Goal: Task Accomplishment & Management: Complete application form

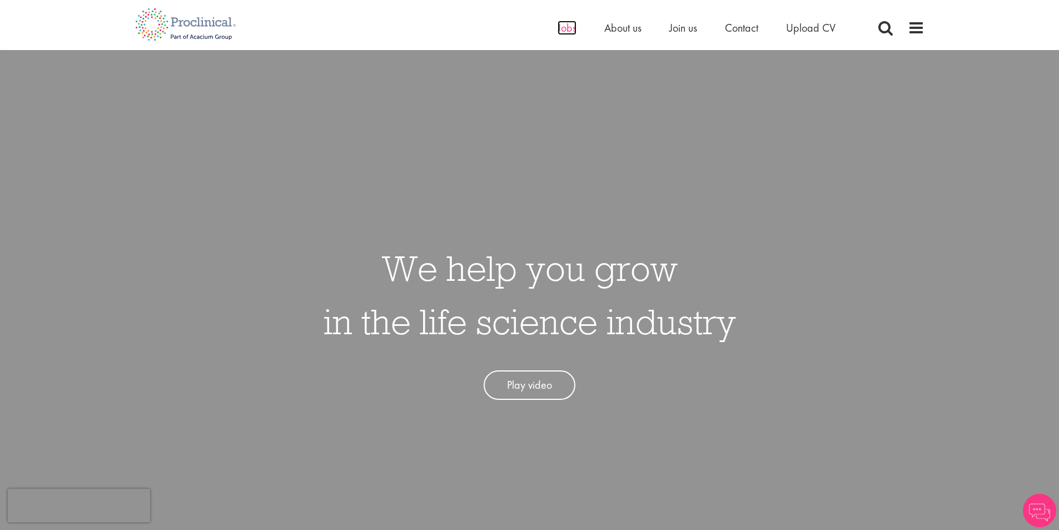
click at [562, 33] on span "Jobs" at bounding box center [567, 28] width 19 height 14
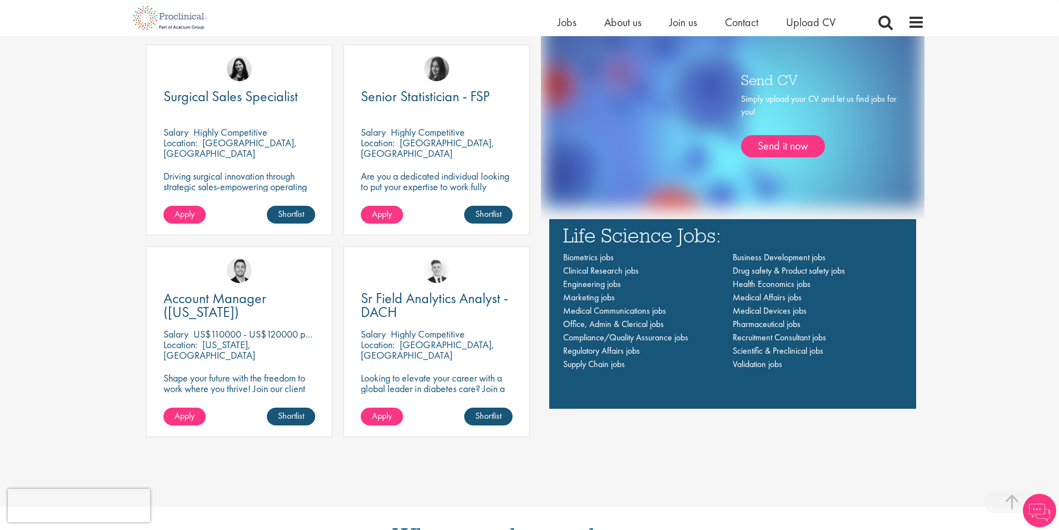
scroll to position [723, 0]
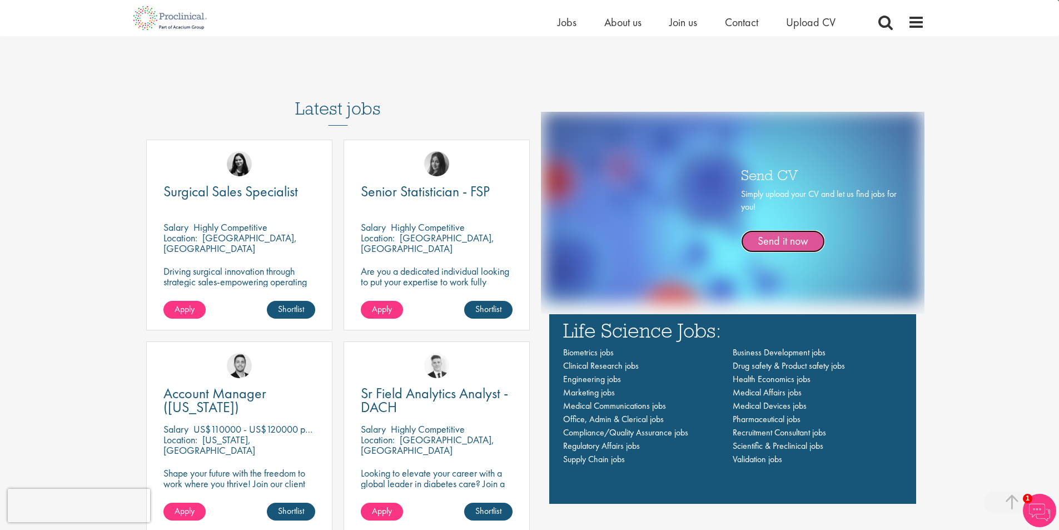
click at [777, 242] on link "Send it now" at bounding box center [783, 241] width 84 height 22
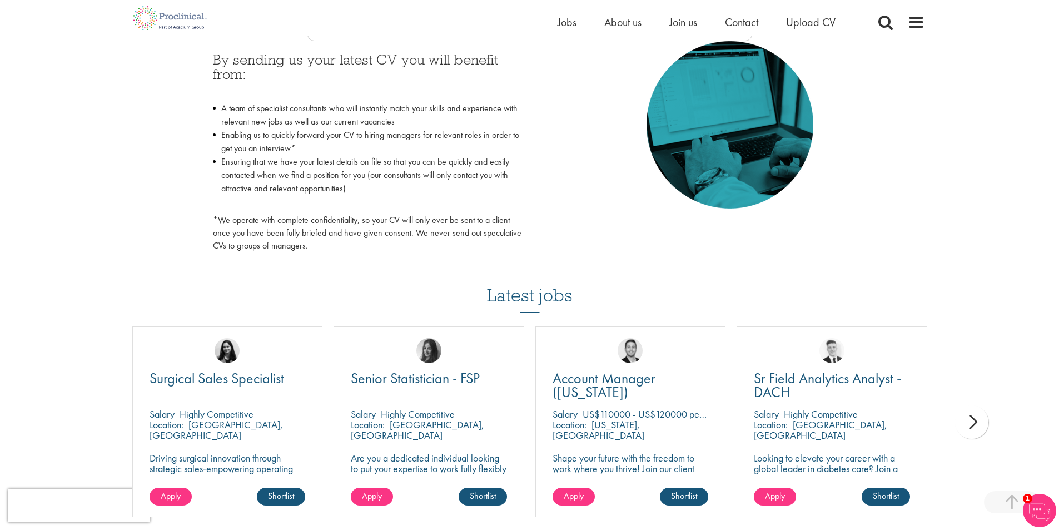
scroll to position [612, 0]
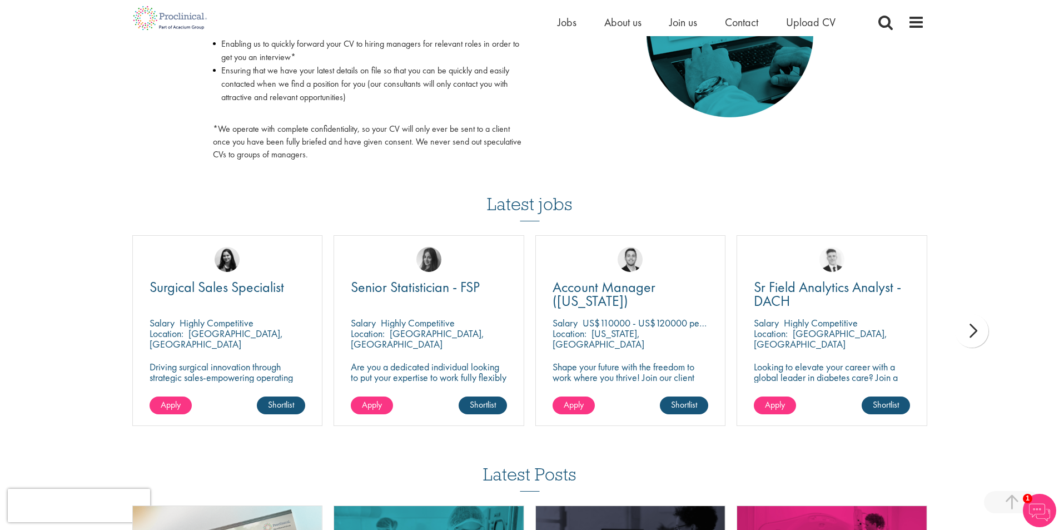
click at [978, 329] on div "next" at bounding box center [971, 330] width 33 height 33
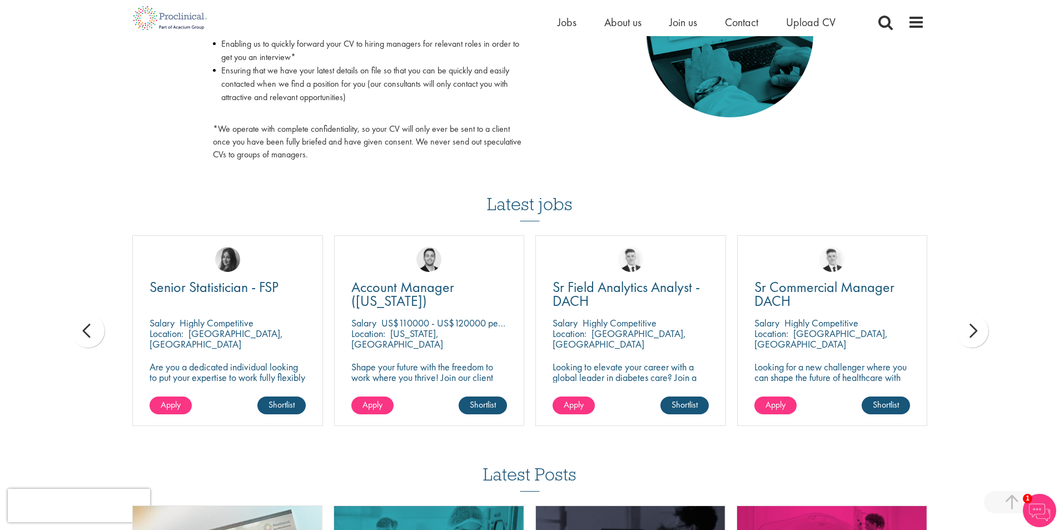
click at [978, 329] on div "next" at bounding box center [971, 330] width 33 height 33
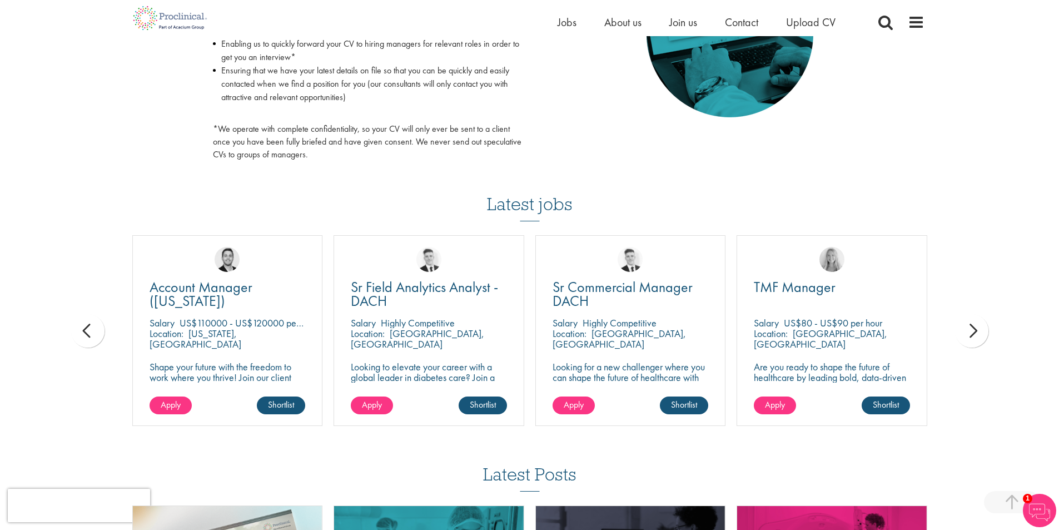
click at [978, 329] on div "next" at bounding box center [971, 330] width 33 height 33
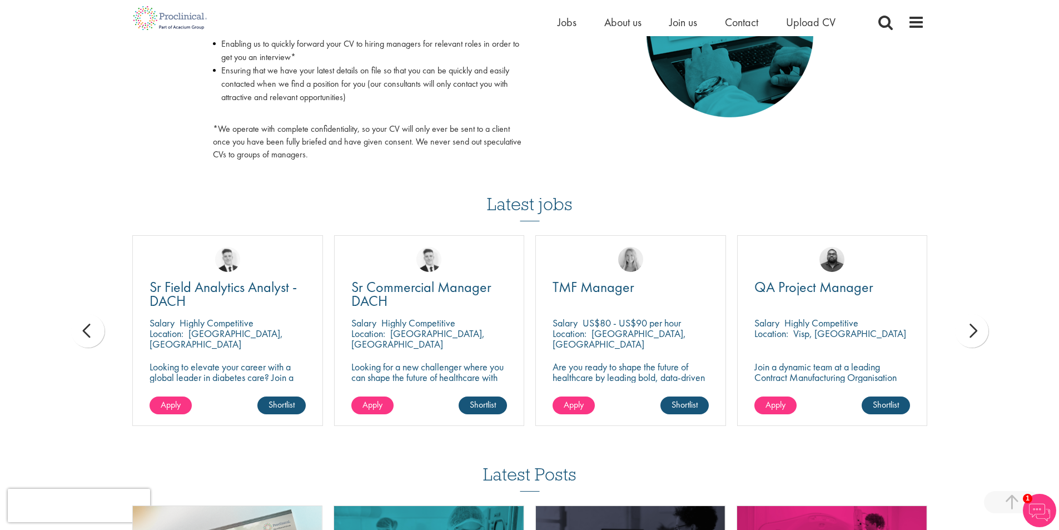
click at [978, 329] on div "next" at bounding box center [971, 330] width 33 height 33
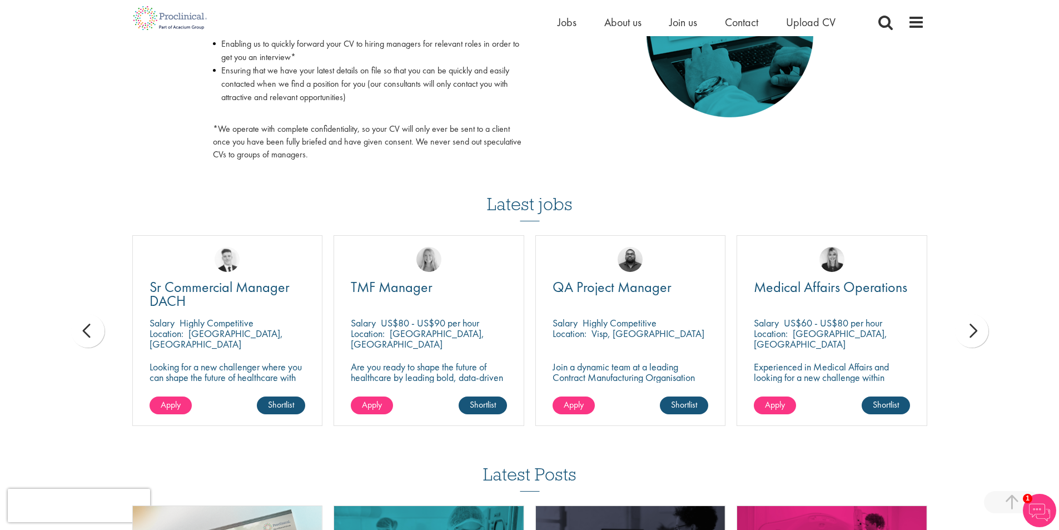
click at [978, 329] on div "next" at bounding box center [971, 330] width 33 height 33
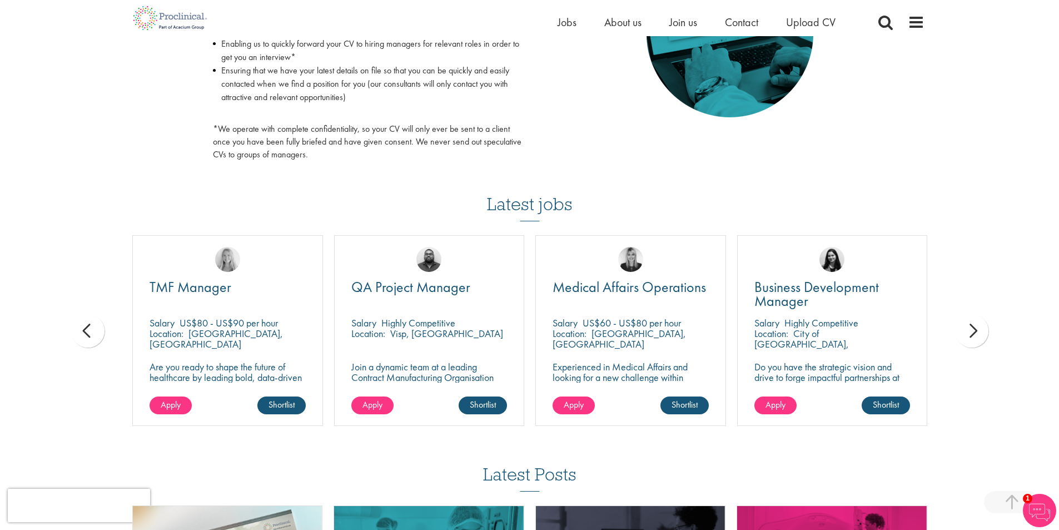
click at [978, 329] on div "next" at bounding box center [971, 330] width 33 height 33
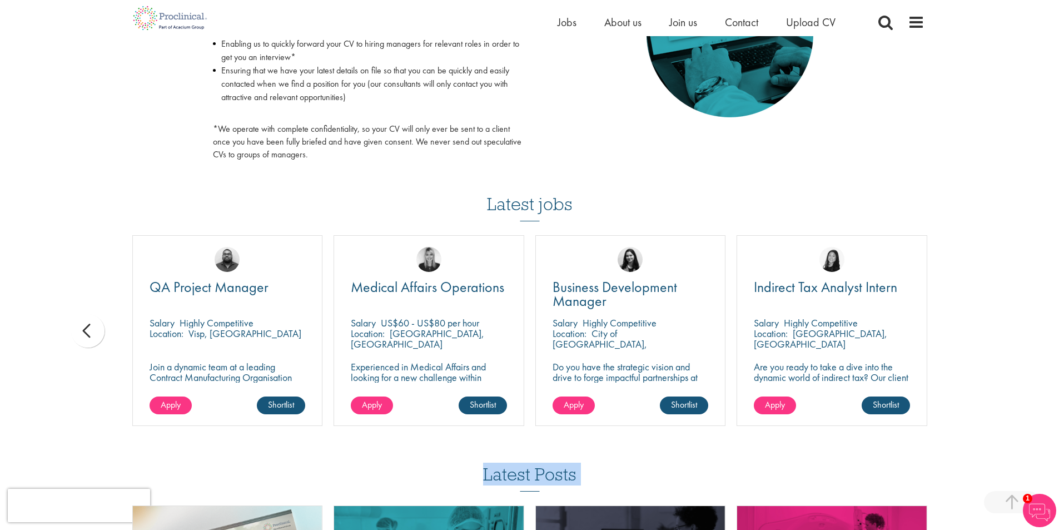
click at [978, 329] on div "You are here: Home > Upload CV Upload CV Start getting matched with new jobs as…" at bounding box center [529, 63] width 1059 height 1351
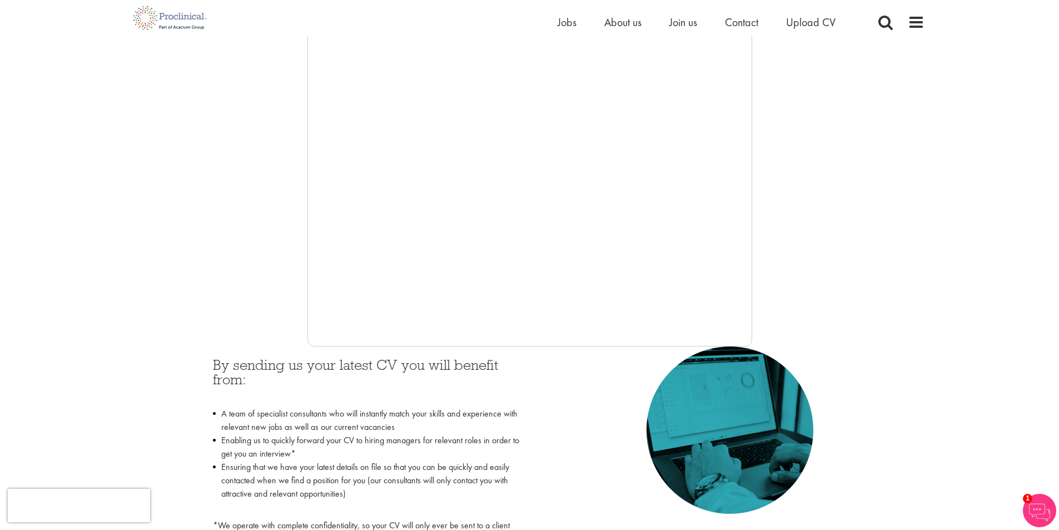
scroll to position [111, 0]
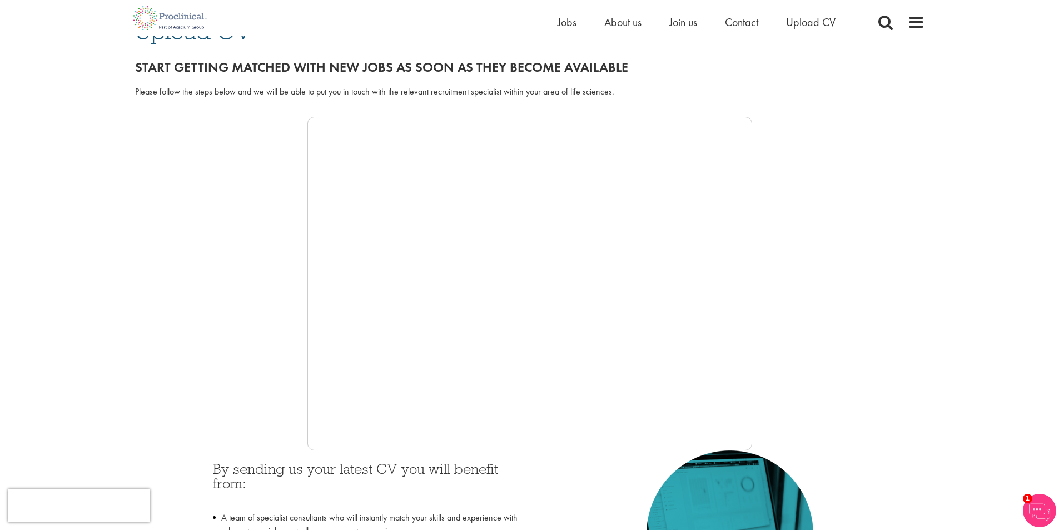
click at [814, 191] on div at bounding box center [530, 284] width 790 height 334
click at [577, 26] on ul "Home Jobs About us Join us Contact Upload CV" at bounding box center [711, 22] width 306 height 17
click at [566, 23] on span "Jobs" at bounding box center [567, 22] width 19 height 14
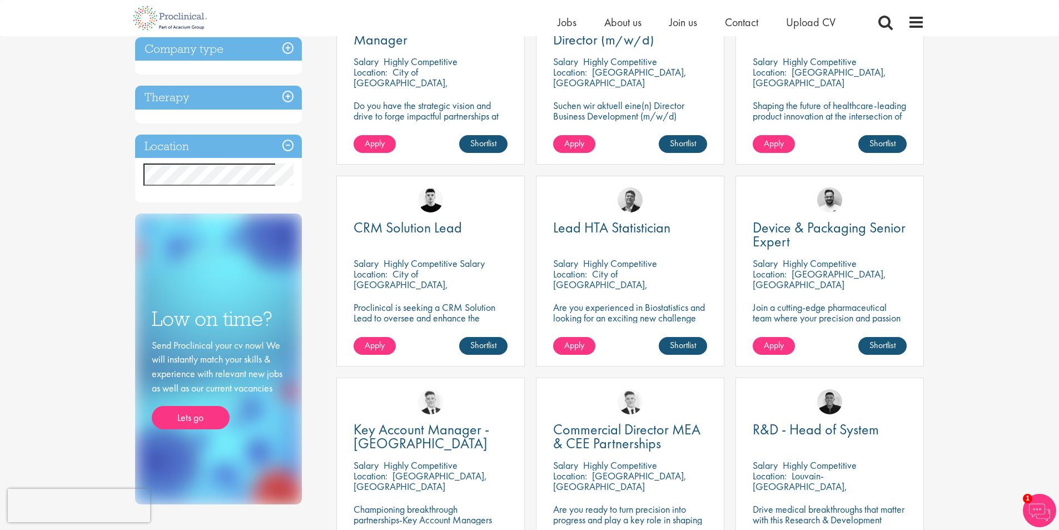
scroll to position [167, 0]
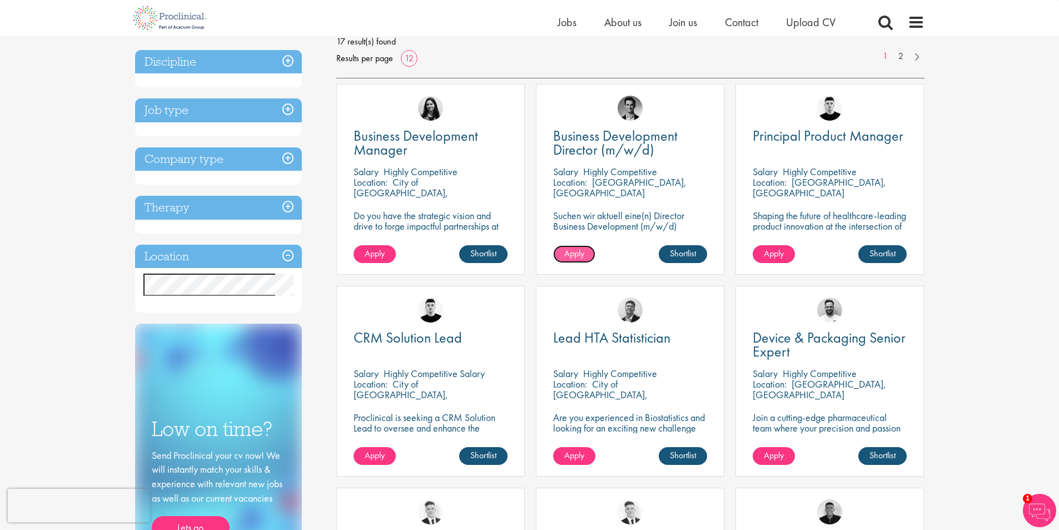
click at [594, 256] on link "Apply" at bounding box center [574, 254] width 42 height 18
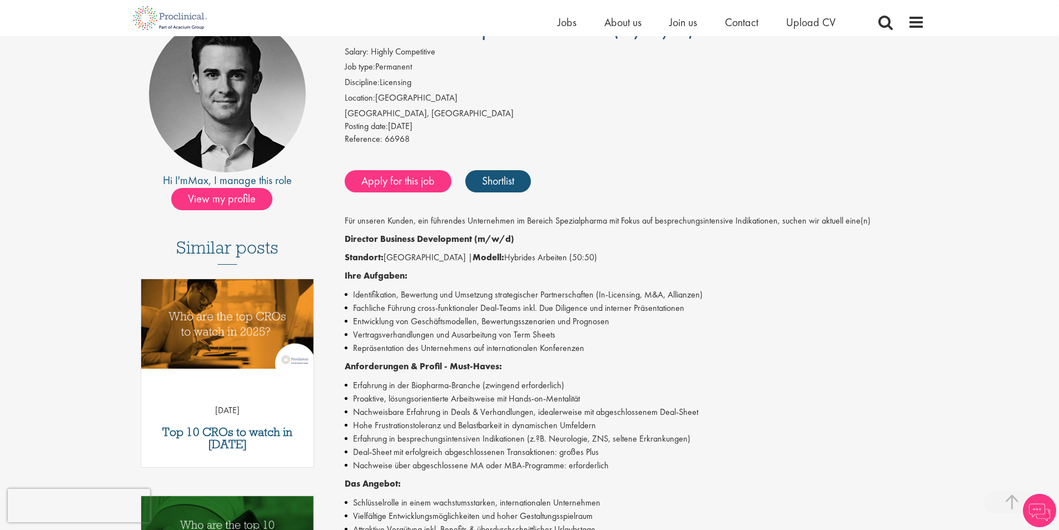
scroll to position [222, 0]
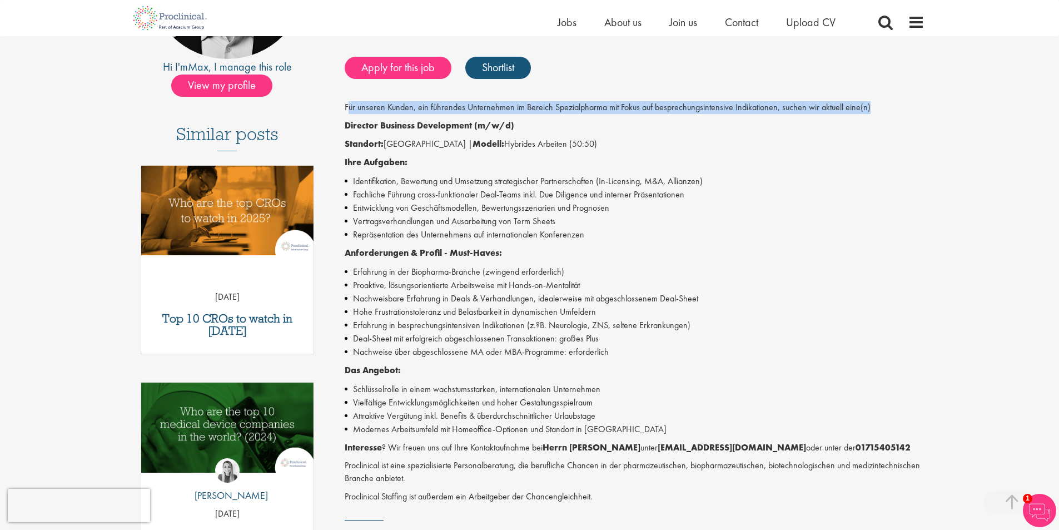
drag, startPoint x: 348, startPoint y: 108, endPoint x: 885, endPoint y: 111, distance: 537.2
click at [885, 111] on p "Für unseren Kunden, ein führendes Unternehmen im Bereich Spezialpharma mit Foku…" at bounding box center [635, 107] width 580 height 13
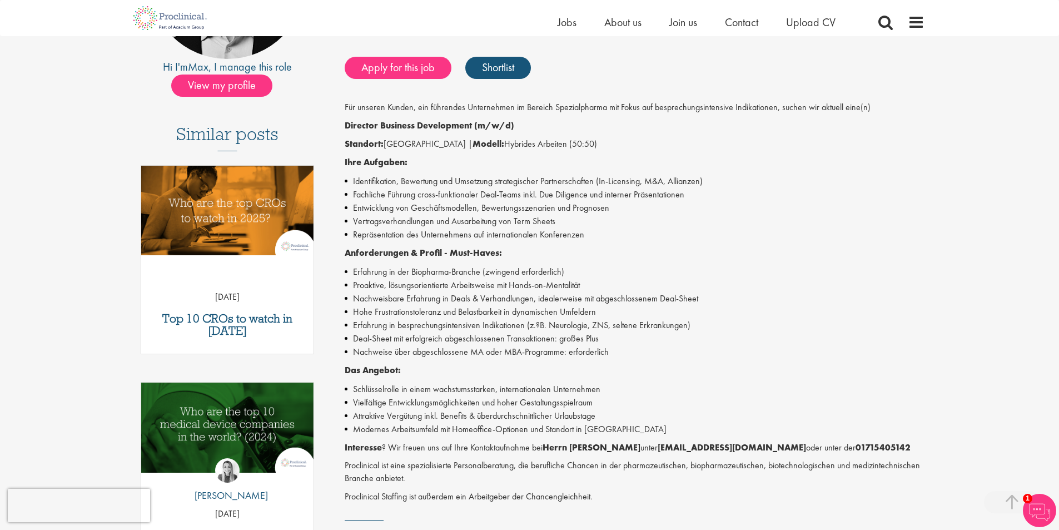
drag, startPoint x: 782, startPoint y: 161, endPoint x: 723, endPoint y: 160, distance: 59.0
click at [780, 161] on p "Ihre Aufgaben:" at bounding box center [635, 162] width 580 height 13
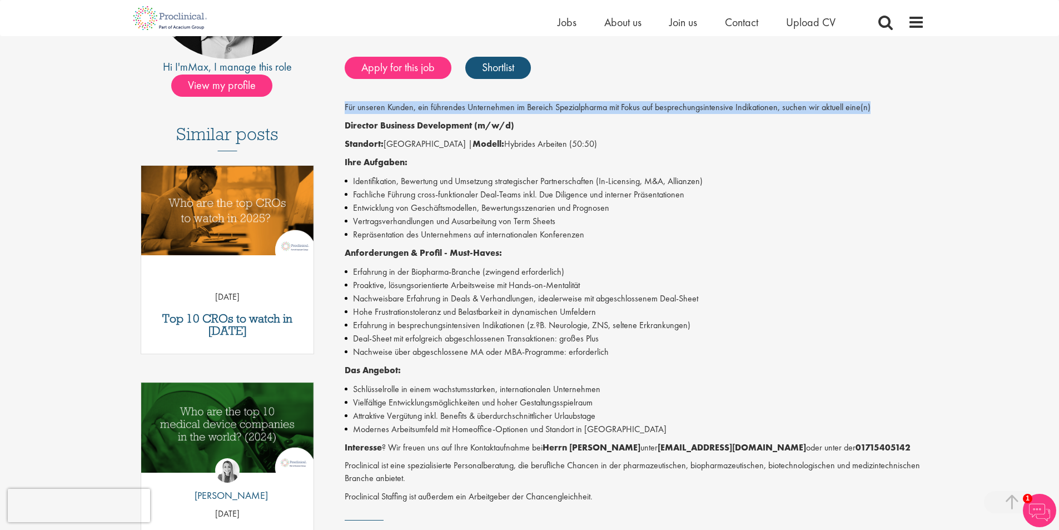
drag, startPoint x: 345, startPoint y: 105, endPoint x: 914, endPoint y: 101, distance: 569.5
click at [914, 101] on div "Business Development Director (m/w/d) Salary: Highly Competitive Job type: Perm…" at bounding box center [630, 279] width 605 height 754
copy p "Für unseren Kunden, ein führendes Unternehmen im Bereich Spezialpharma mit Foku…"
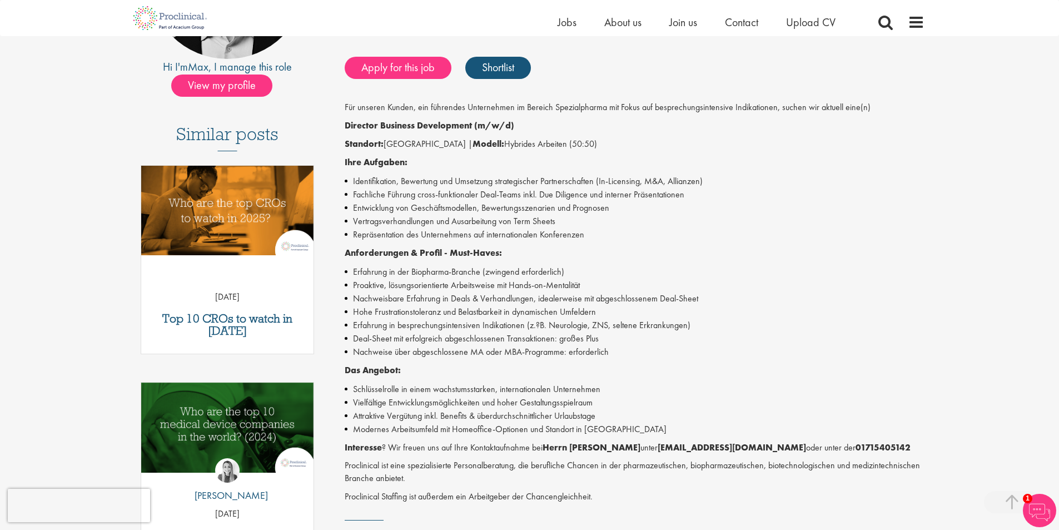
click at [762, 282] on li "Proaktive, lösungsorientierte Arbeitsweise mit Hands-on-Mentalität" at bounding box center [635, 285] width 580 height 13
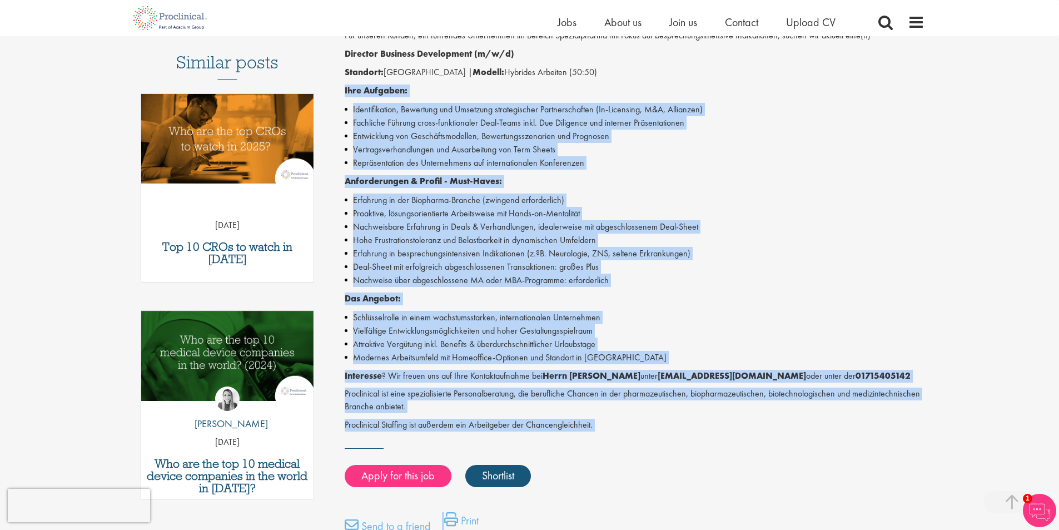
scroll to position [315, 0]
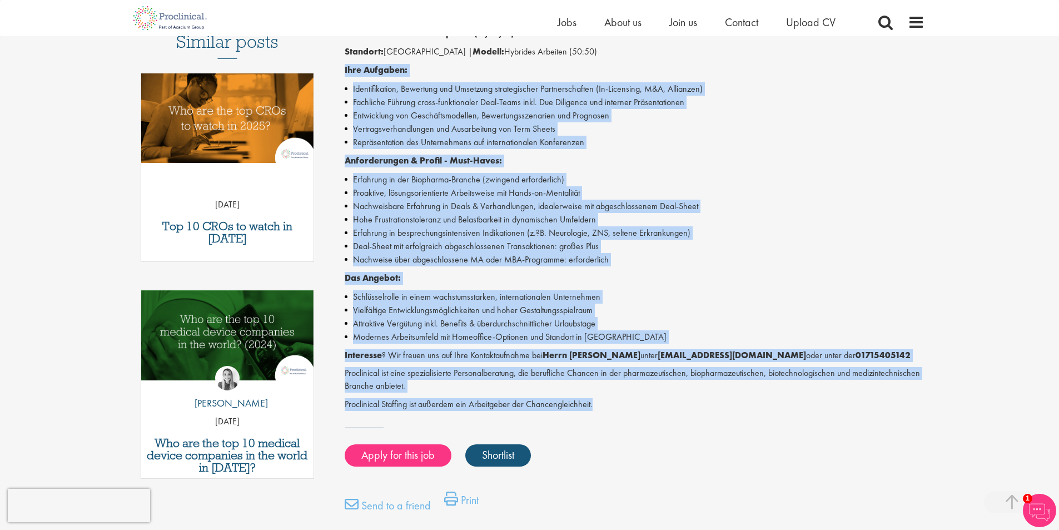
drag, startPoint x: 345, startPoint y: 161, endPoint x: 605, endPoint y: 397, distance: 350.4
click at [605, 397] on div "Für unseren Kunden, ein führendes Unternehmen im Bereich Spezialpharma mit Foku…" at bounding box center [635, 210] width 580 height 402
copy div "Ihre Aufgaben: Identifikation, Bewertung und Umsetzung strategischer Partnersch…"
drag, startPoint x: 883, startPoint y: 205, endPoint x: 690, endPoint y: 220, distance: 193.6
click at [882, 205] on li "Nachweisbare Erfahrung in Deals & Verhandlungen, idealerweise mit abgeschlossen…" at bounding box center [635, 206] width 580 height 13
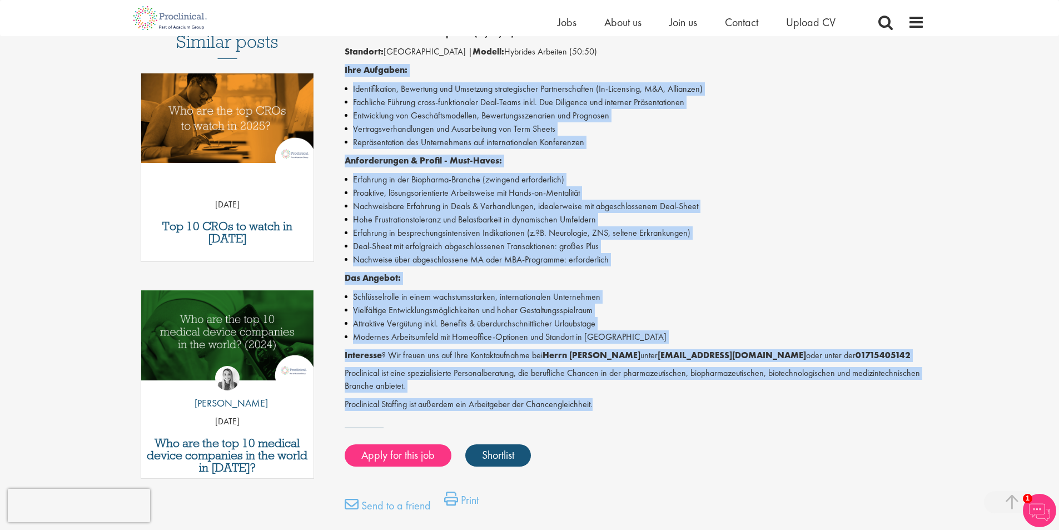
click at [583, 283] on p "Das Angebot:" at bounding box center [635, 278] width 580 height 13
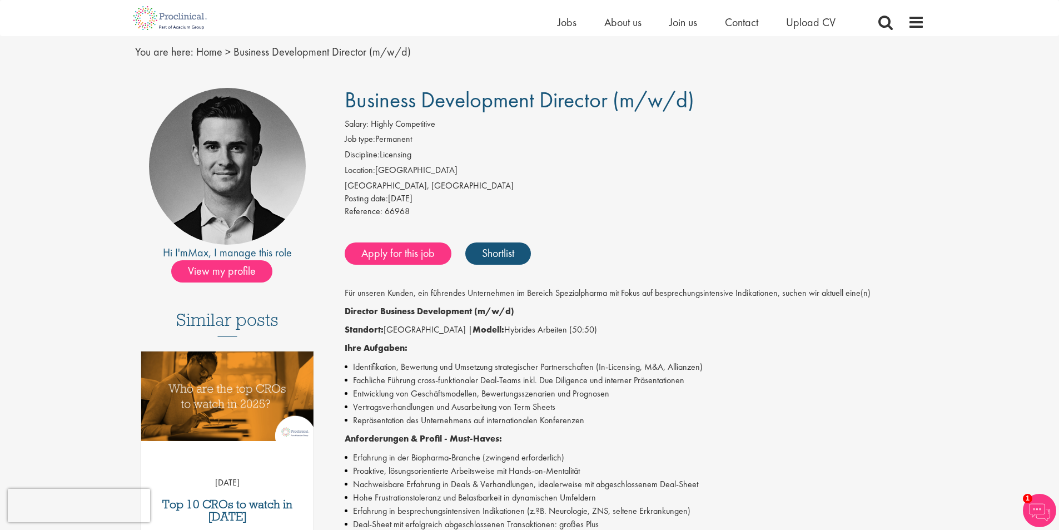
scroll to position [370, 0]
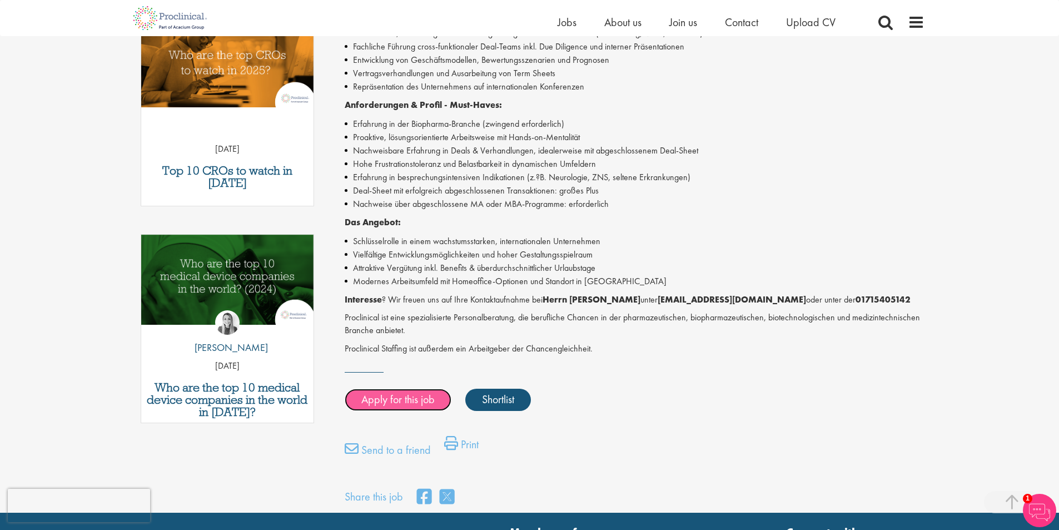
click at [413, 402] on link "Apply for this job" at bounding box center [398, 400] width 107 height 22
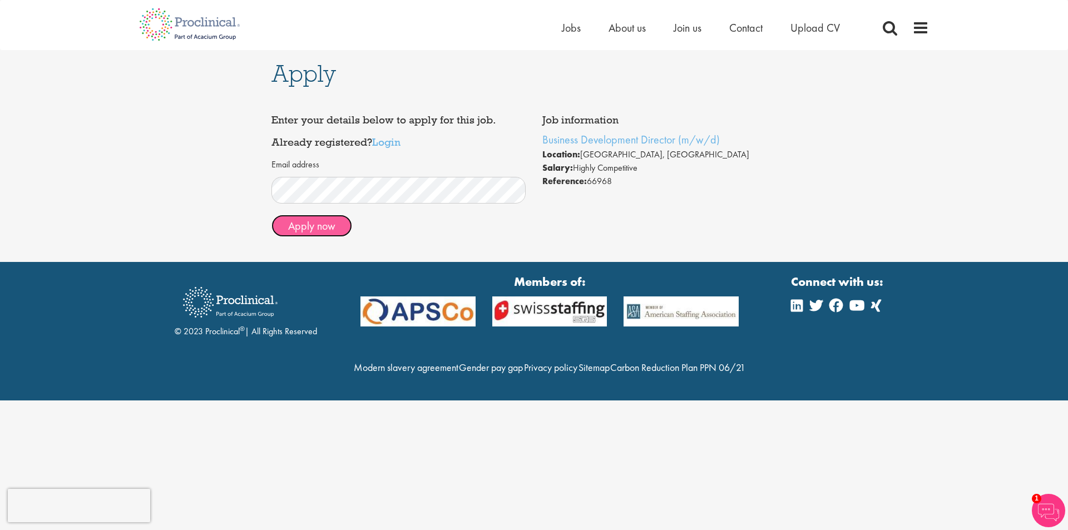
click at [331, 229] on button "Apply now" at bounding box center [311, 226] width 81 height 22
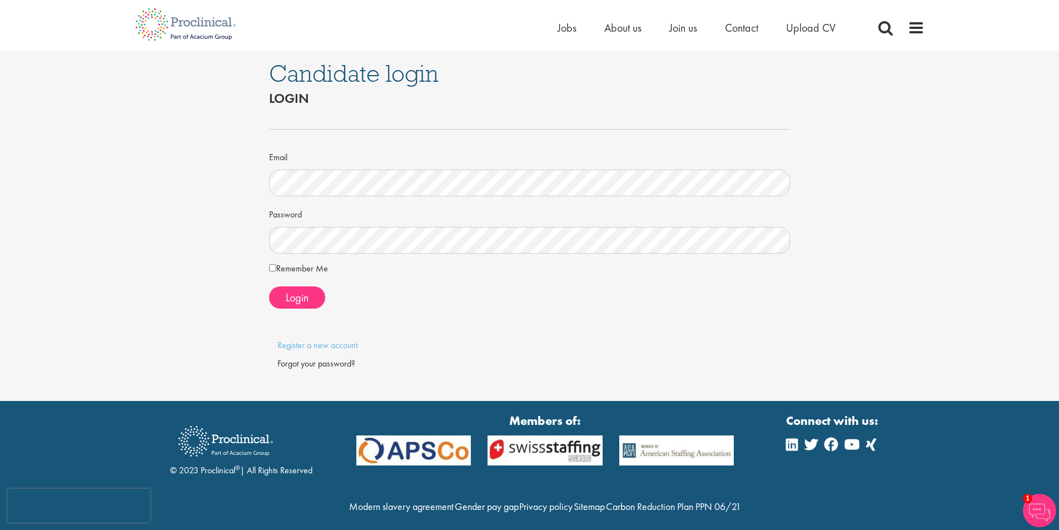
click at [265, 265] on div "Candidate login Login Email Password Remember Me" at bounding box center [530, 225] width 538 height 351
click at [309, 305] on button "Login" at bounding box center [297, 297] width 56 height 22
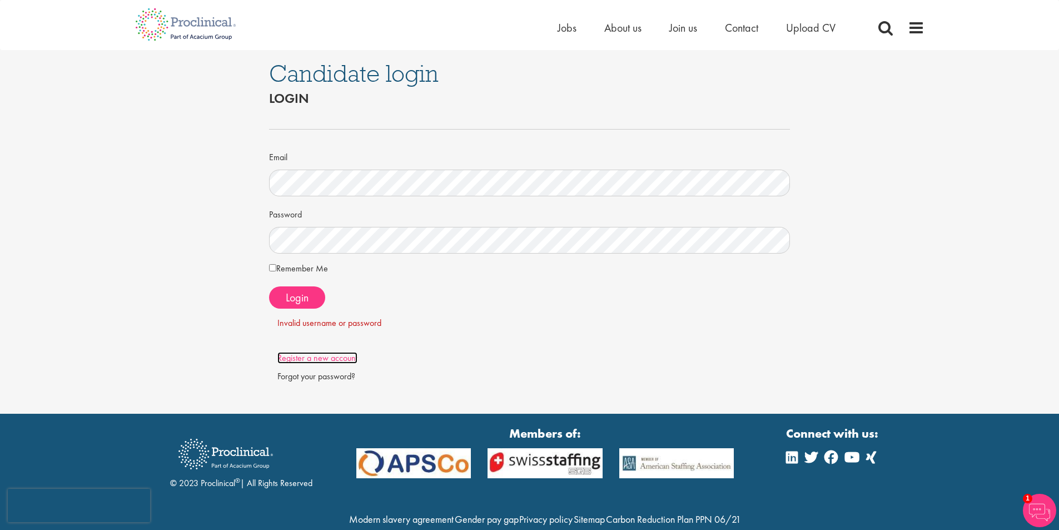
click at [340, 360] on link "Register a new account" at bounding box center [318, 358] width 80 height 12
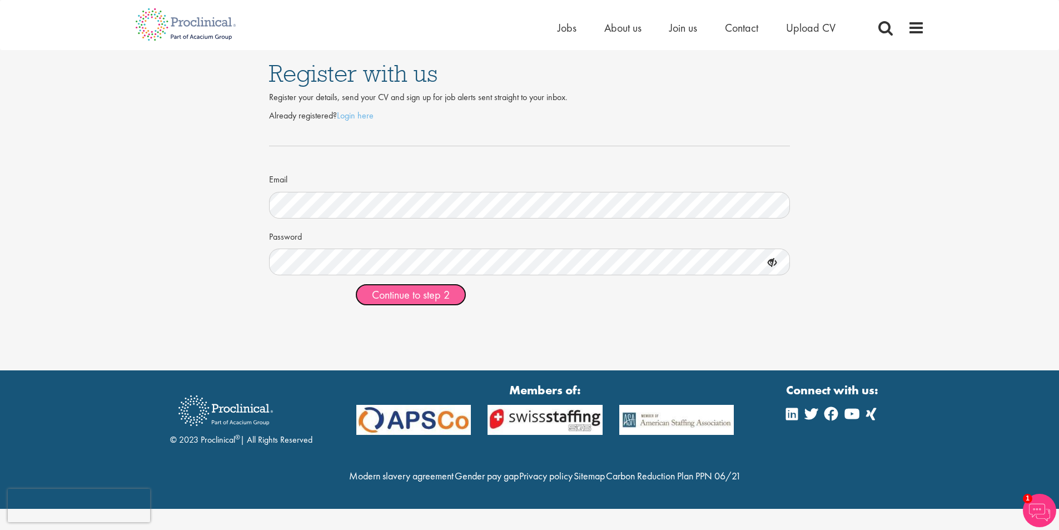
click at [407, 298] on span "Continue to step 2" at bounding box center [411, 295] width 78 height 14
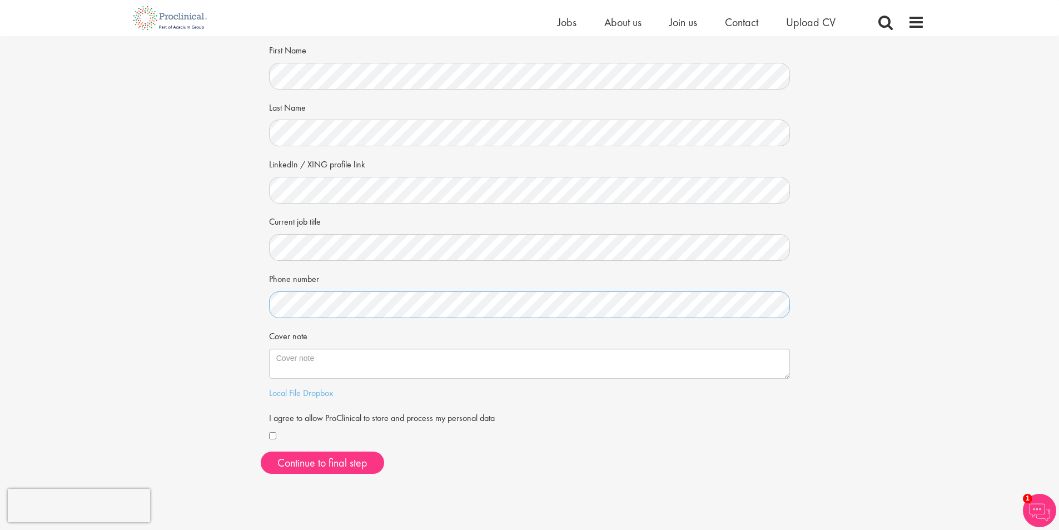
scroll to position [111, 0]
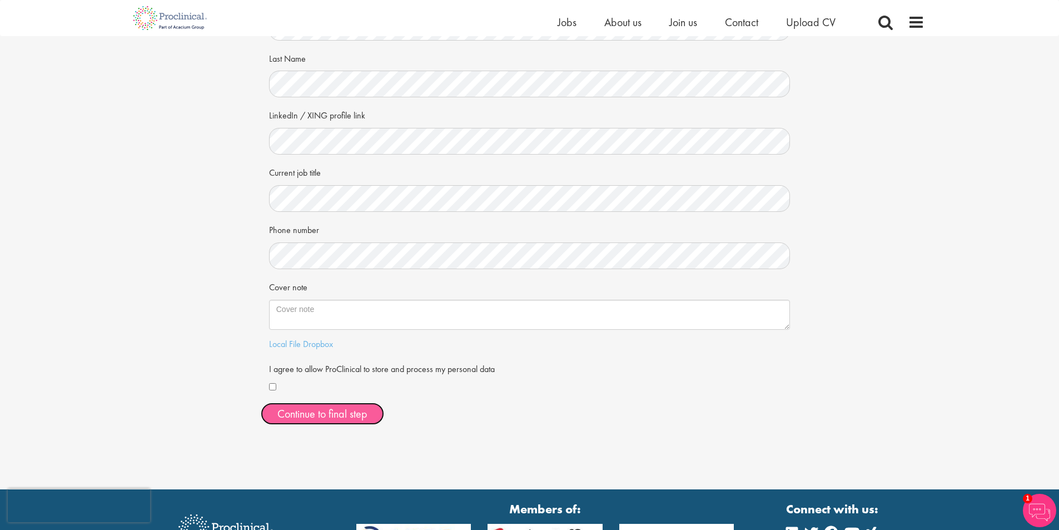
click at [314, 422] on button "Continue to final step" at bounding box center [322, 414] width 123 height 22
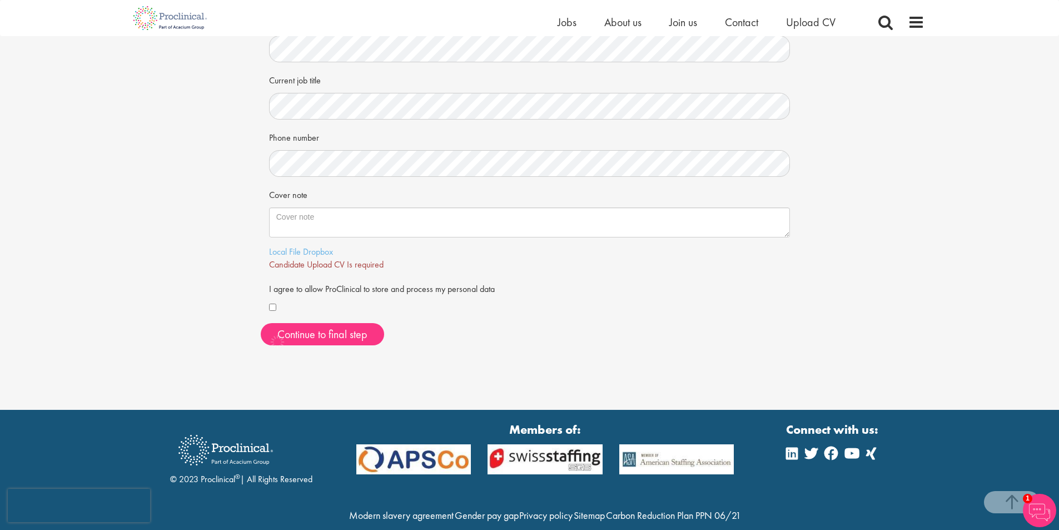
scroll to position [246, 0]
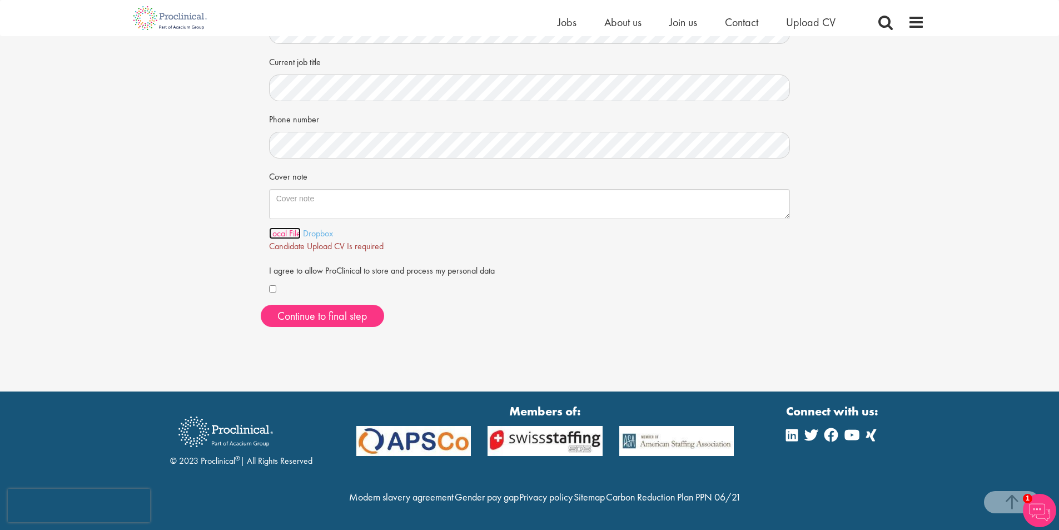
click at [286, 227] on link "Local File" at bounding box center [285, 233] width 32 height 12
click at [355, 309] on span "Continue to final step" at bounding box center [323, 316] width 90 height 14
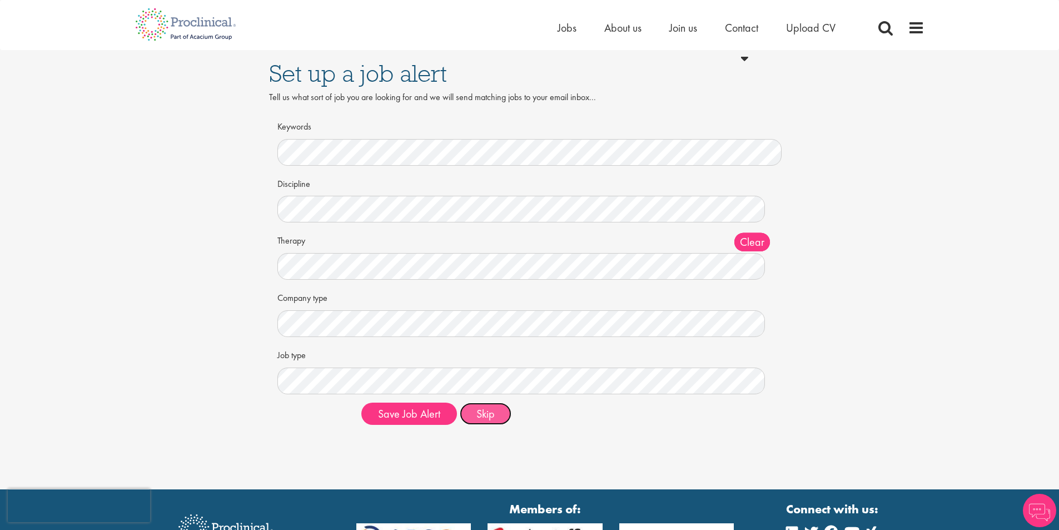
click at [489, 413] on button "Skip" at bounding box center [486, 414] width 52 height 22
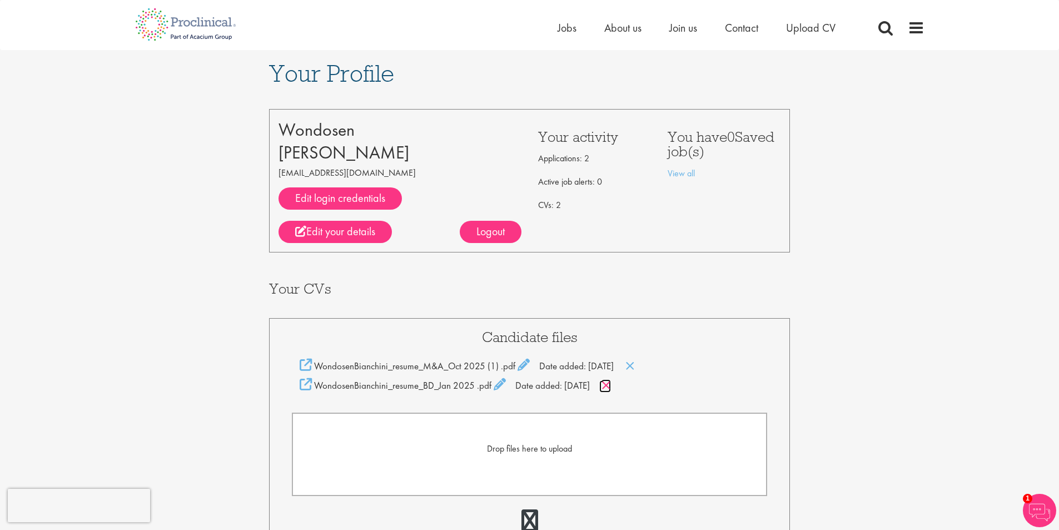
click at [611, 385] on icon at bounding box center [606, 385] width 9 height 12
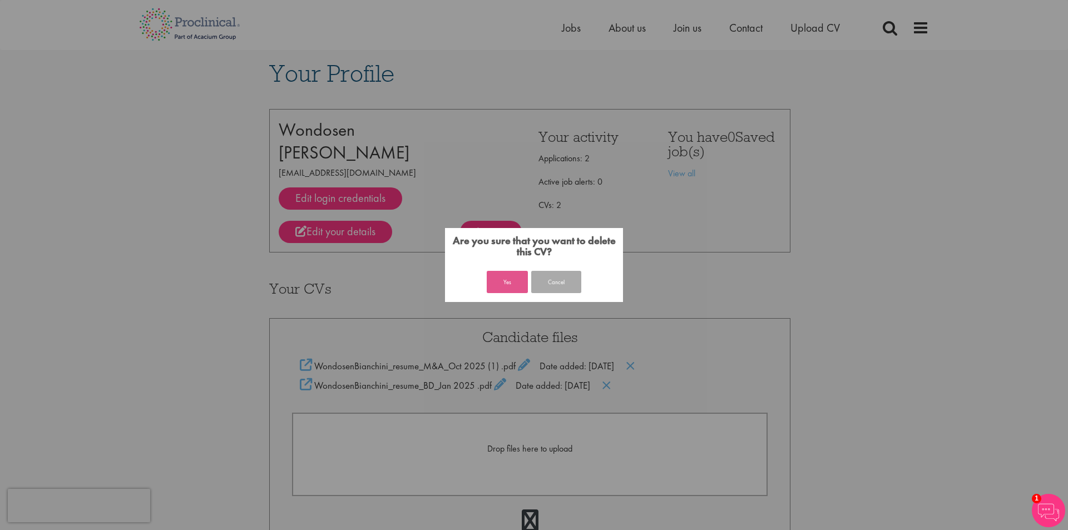
click at [511, 288] on button "Yes" at bounding box center [507, 282] width 41 height 22
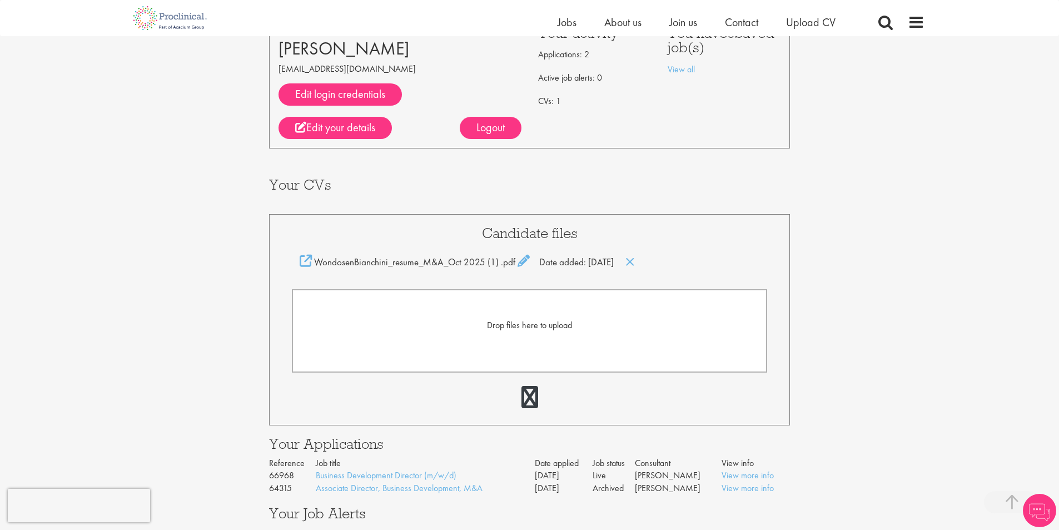
scroll to position [278, 0]
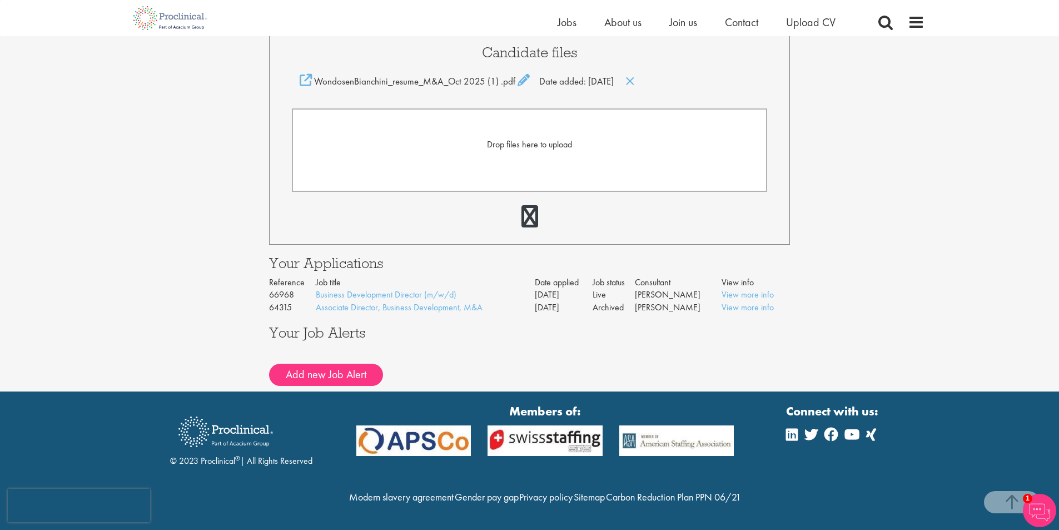
drag, startPoint x: 630, startPoint y: 288, endPoint x: 686, endPoint y: 288, distance: 56.2
click at [686, 289] on td "[PERSON_NAME]" at bounding box center [678, 295] width 86 height 13
copy td "[PERSON_NAME]"
